Goal: Register for event/course

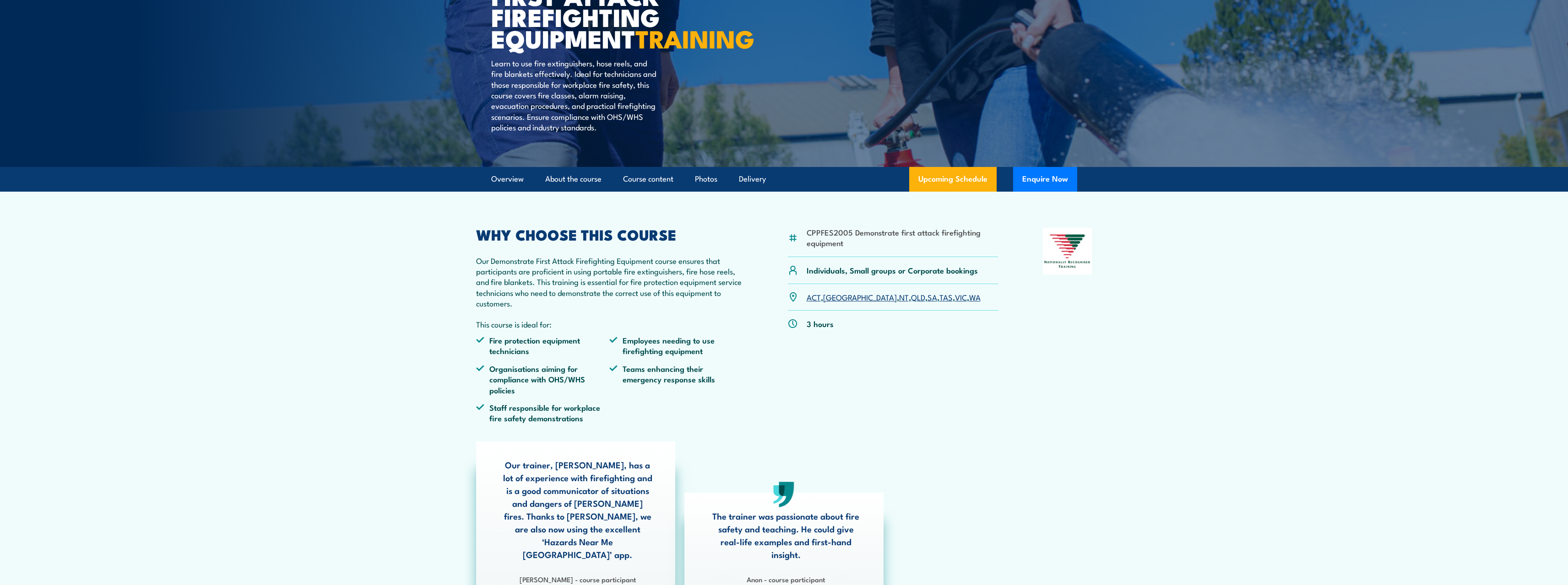
click at [955, 192] on link "Upcoming Schedule" at bounding box center [953, 179] width 88 height 25
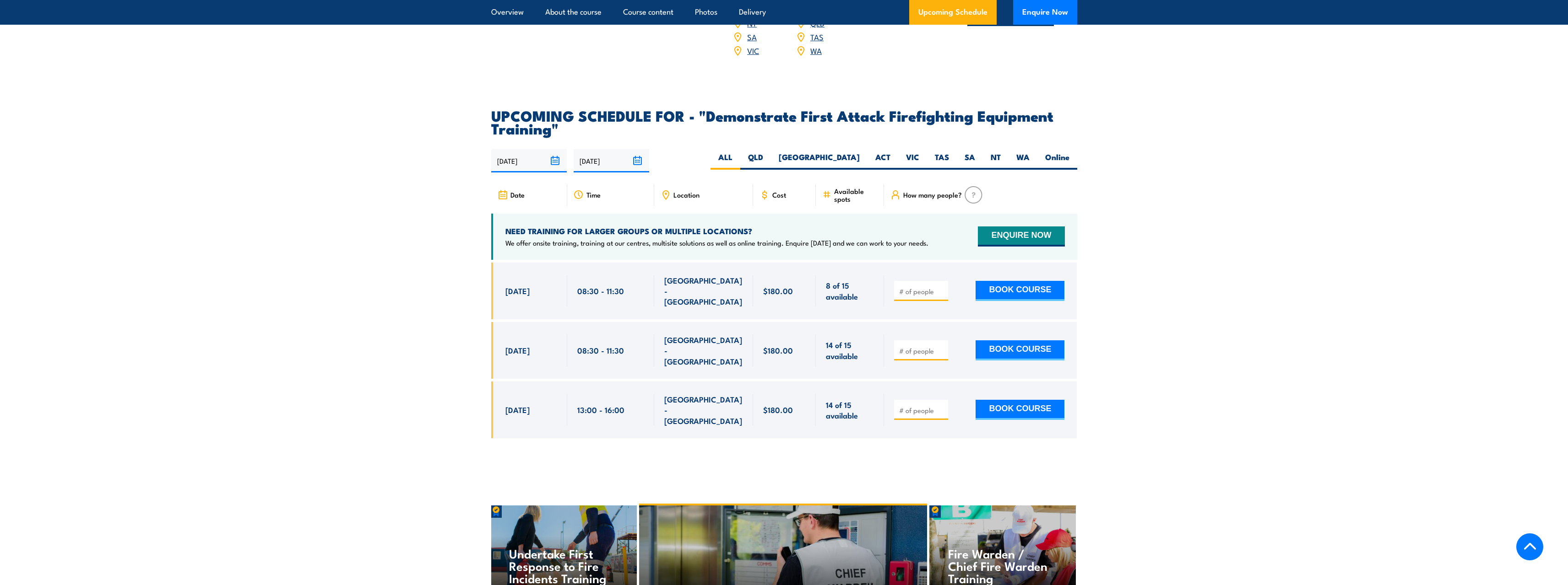
scroll to position [1568, 0]
click at [913, 153] on label "VIC" at bounding box center [912, 161] width 29 height 18
click at [919, 153] on input "VIC" at bounding box center [922, 155] width 6 height 6
radio input "true"
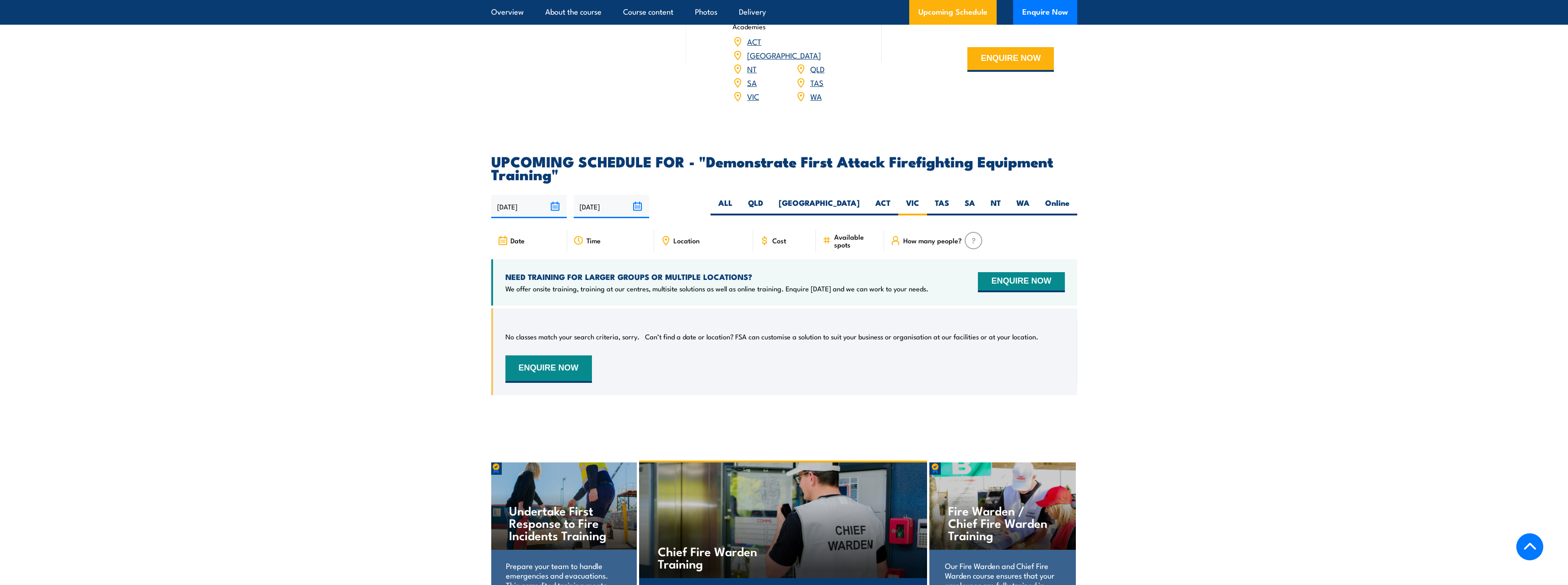
scroll to position [1522, 0]
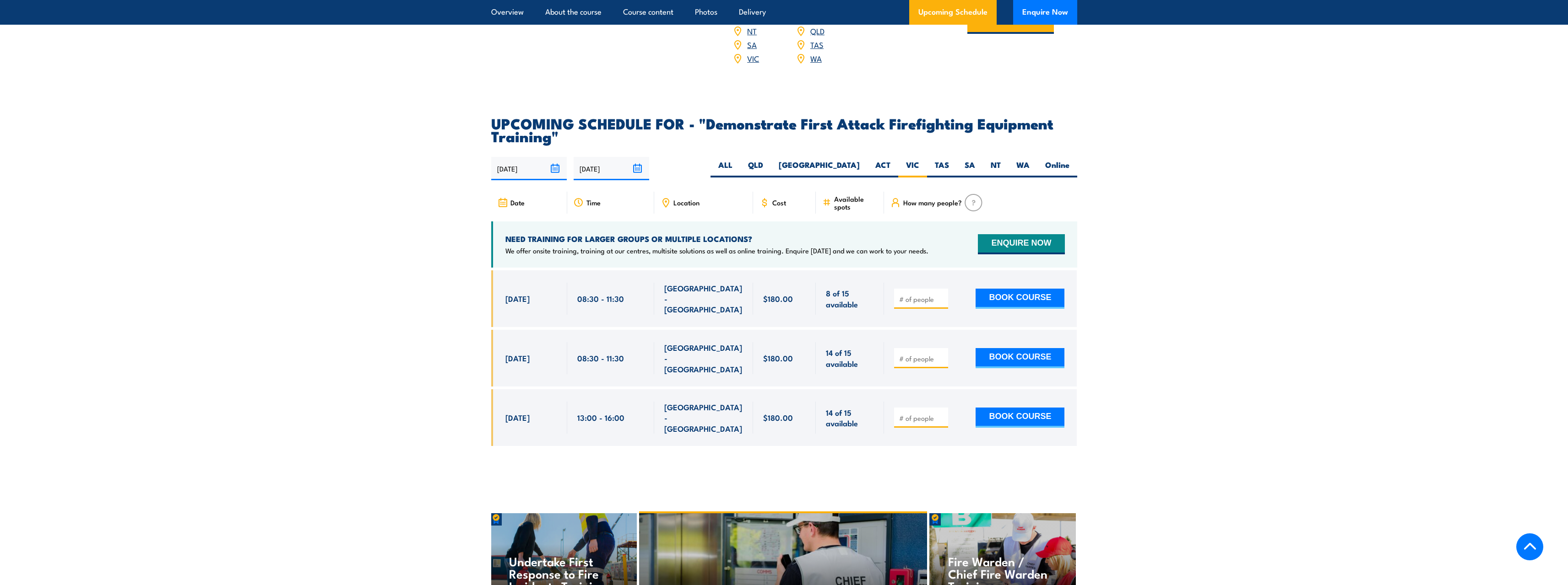
scroll to position [1568, 0]
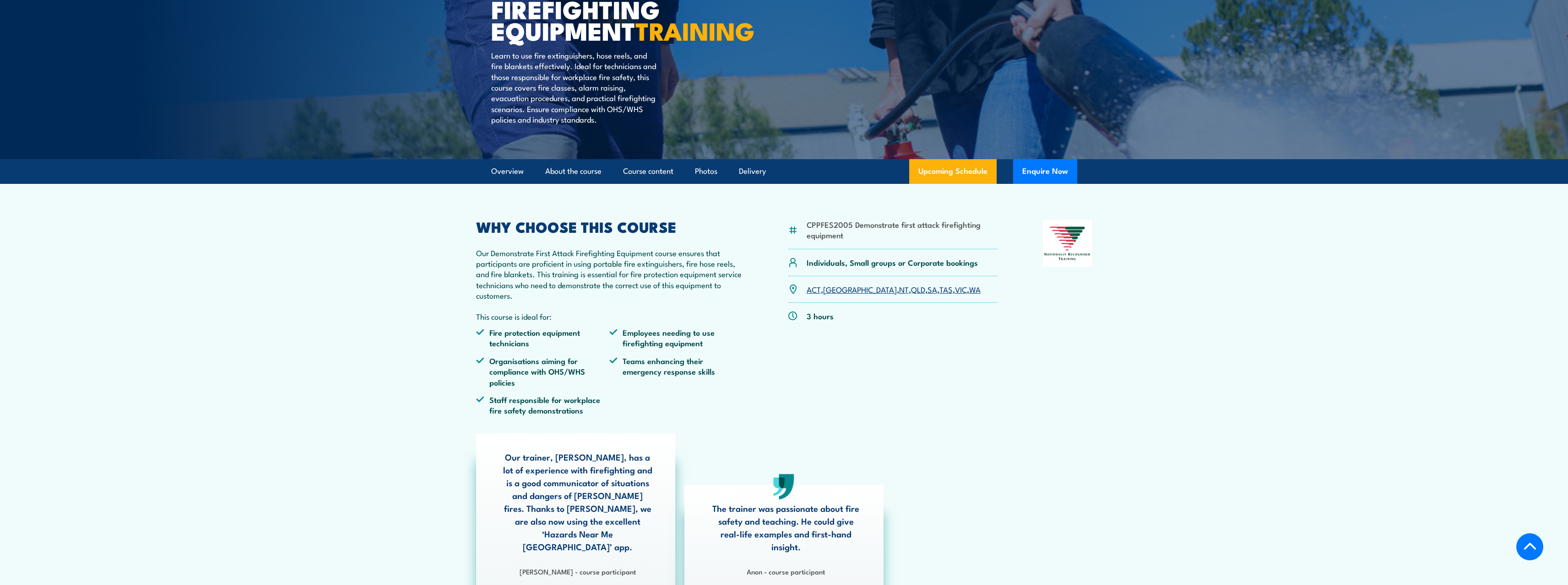
scroll to position [137, 0]
